Goal: Transaction & Acquisition: Purchase product/service

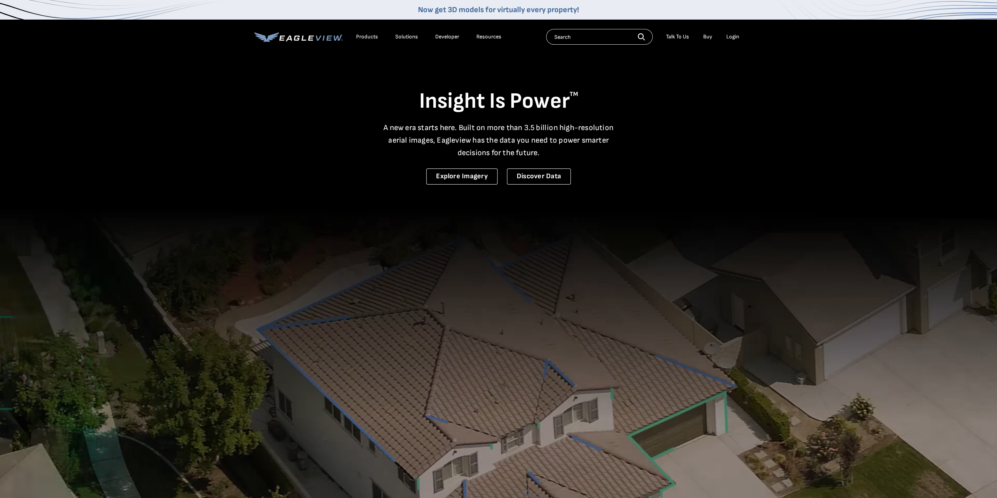
click at [737, 37] on div "Login" at bounding box center [732, 36] width 13 height 7
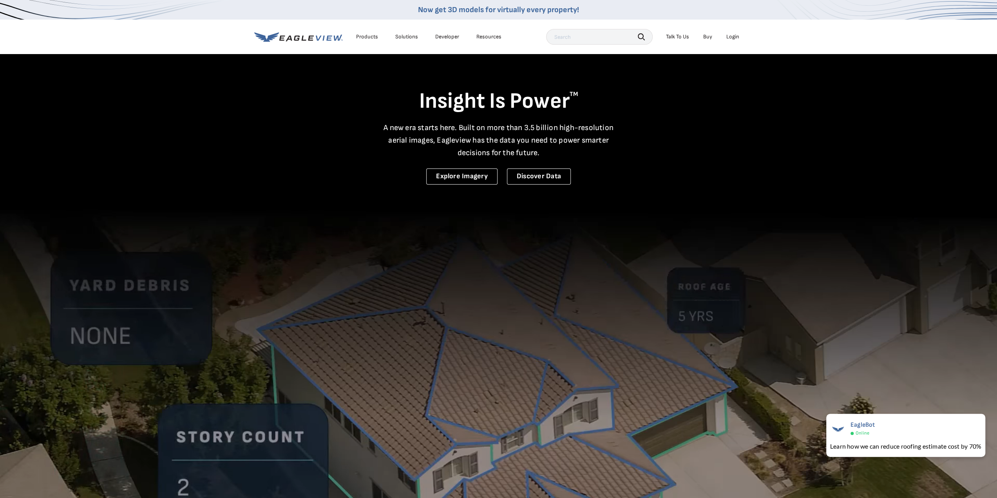
click at [709, 38] on link "Buy" at bounding box center [707, 36] width 9 height 7
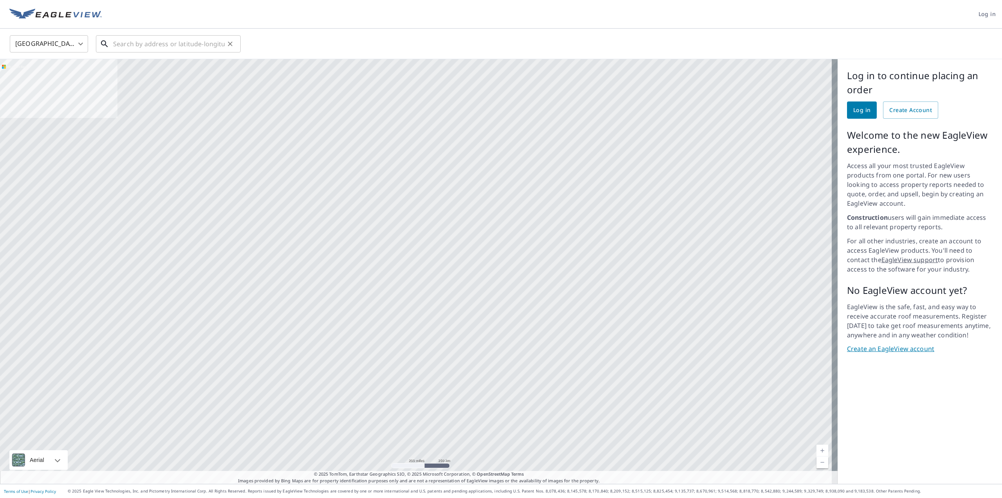
click at [132, 49] on input "text" at bounding box center [169, 44] width 112 height 22
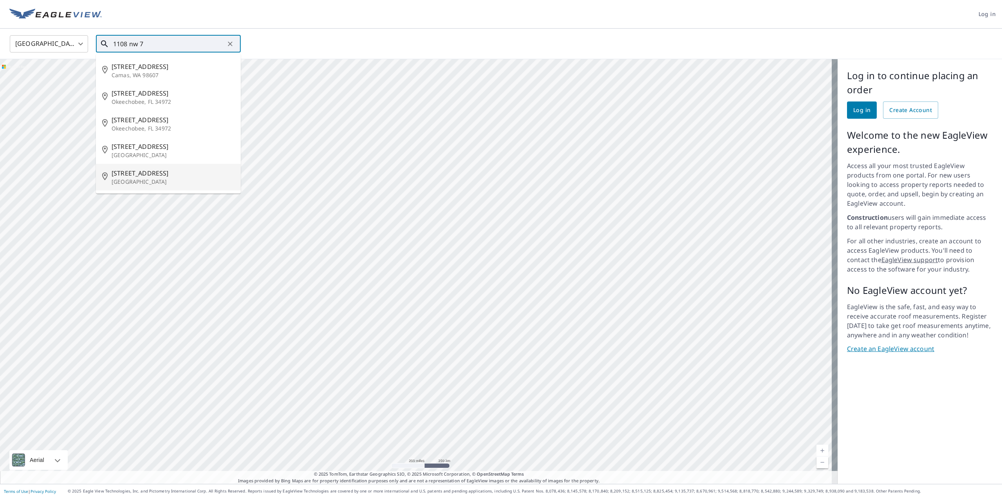
click at [126, 181] on p "[GEOGRAPHIC_DATA]" at bounding box center [173, 182] width 123 height 8
type input "1108 Nw 7th Ave Gainesville, FL 32601"
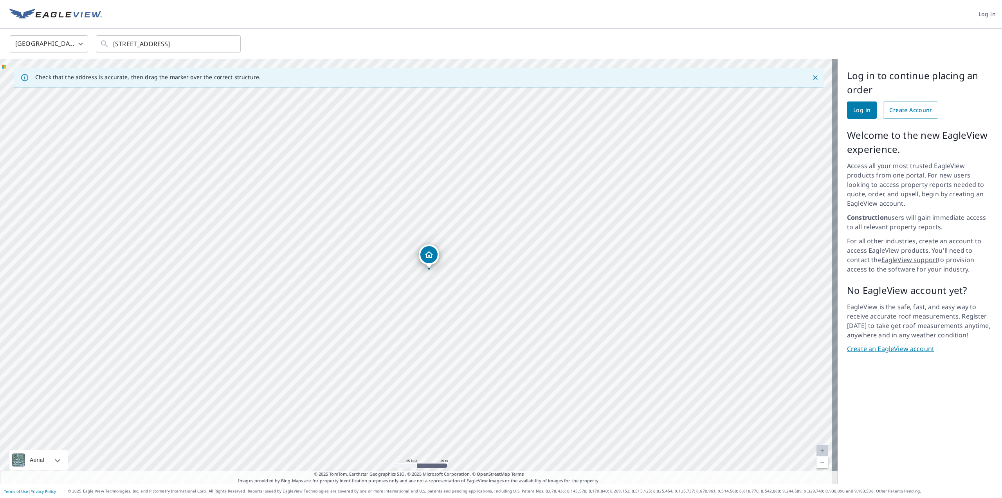
drag, startPoint x: 560, startPoint y: 220, endPoint x: 428, endPoint y: 256, distance: 137.2
click at [428, 256] on div "1108 NW 7th Ave Gainesville, FL 32601" at bounding box center [419, 271] width 838 height 424
click at [859, 110] on span "Log in" at bounding box center [862, 110] width 17 height 10
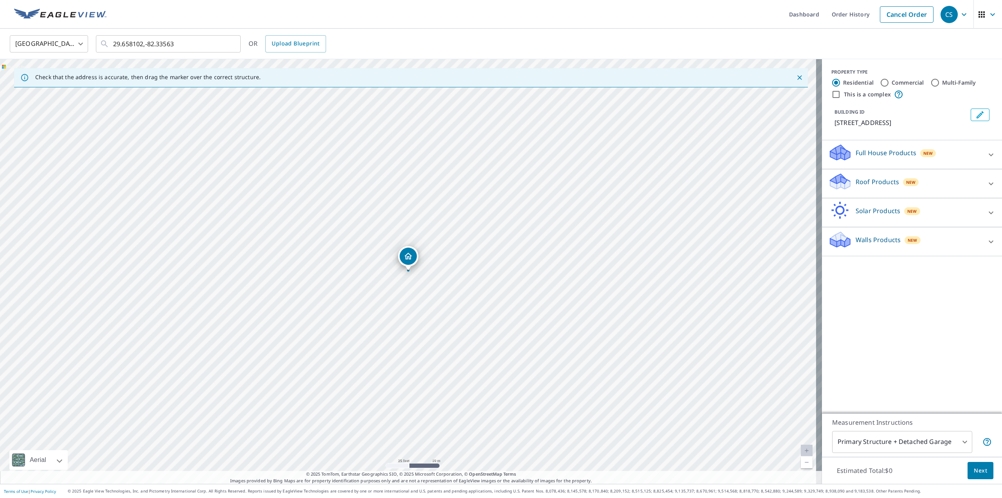
drag, startPoint x: 438, startPoint y: 263, endPoint x: 398, endPoint y: 282, distance: 44.1
drag, startPoint x: 391, startPoint y: 273, endPoint x: 413, endPoint y: 312, distance: 45.6
drag, startPoint x: 428, startPoint y: 247, endPoint x: 452, endPoint y: 258, distance: 26.4
click at [892, 85] on label "Commercial" at bounding box center [908, 83] width 32 height 8
click at [889, 85] on input "Commercial" at bounding box center [884, 82] width 9 height 9
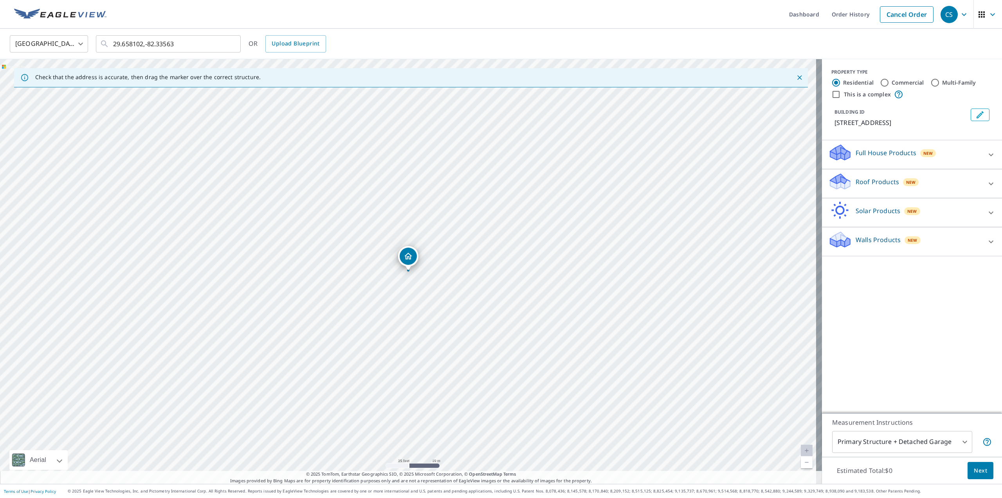
radio input "true"
type input "4"
click at [879, 147] on div "Roof Products New" at bounding box center [905, 154] width 153 height 22
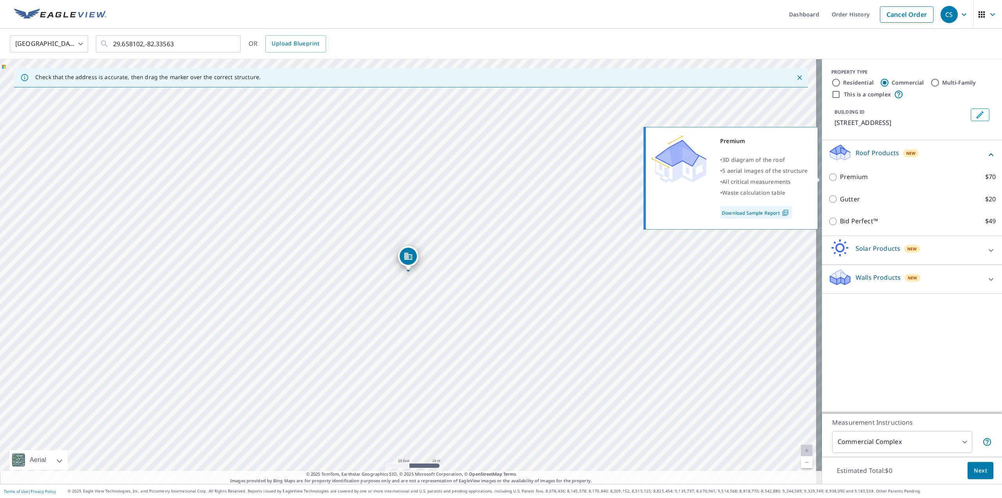
click at [850, 173] on p "Premium" at bounding box center [854, 177] width 28 height 10
click at [840, 173] on input "Premium $70" at bounding box center [835, 176] width 12 height 9
checkbox input "true"
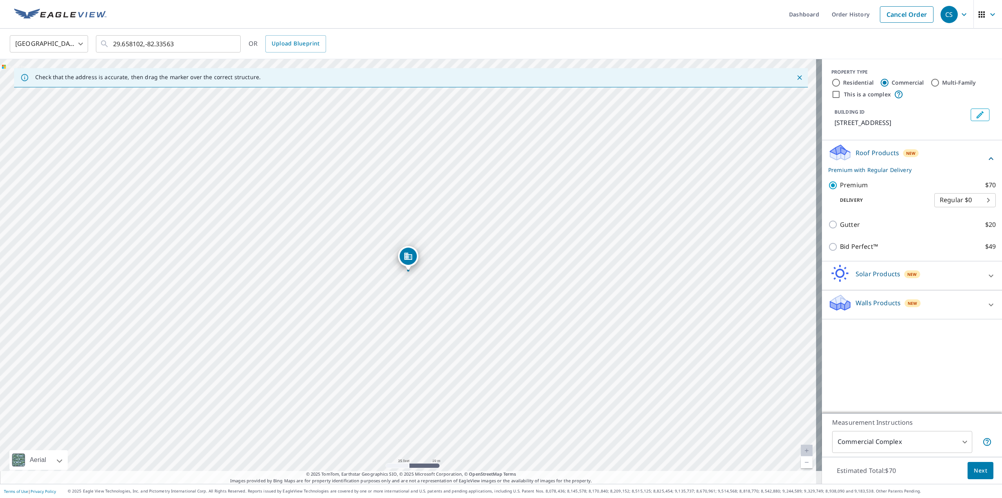
click at [901, 370] on div "PROPERTY TYPE Residential Commercial Multi-Family This is a complex BUILDING ID…" at bounding box center [912, 236] width 180 height 354
click at [978, 471] on span "Next" at bounding box center [980, 471] width 13 height 10
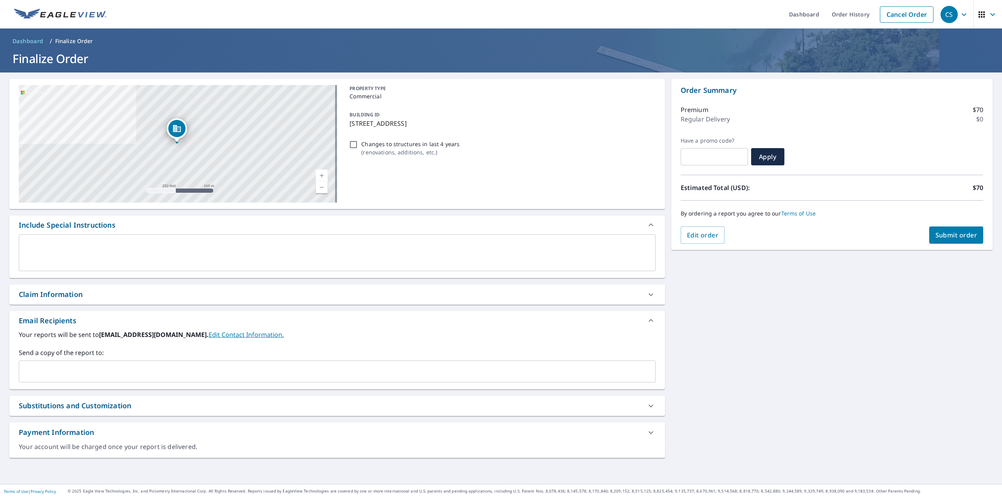
click at [944, 235] on span "Submit order" at bounding box center [957, 235] width 42 height 9
